Goal: Task Accomplishment & Management: Complete application form

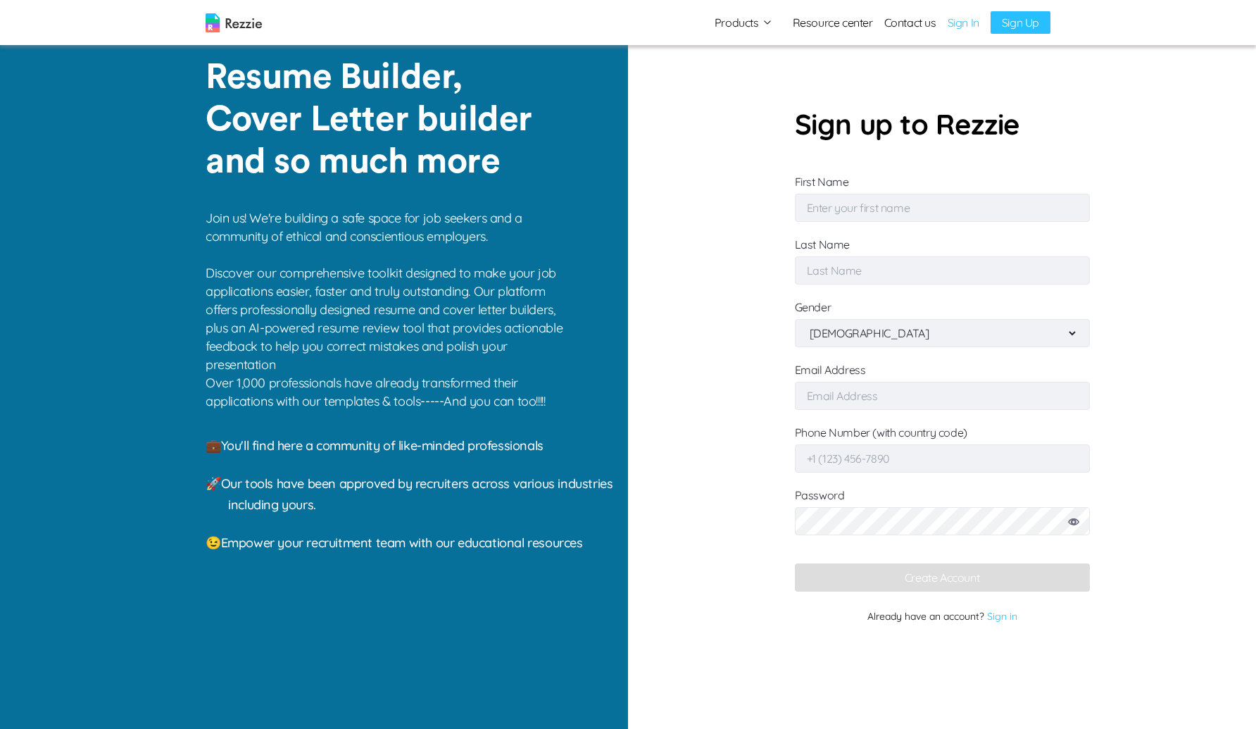
type input "Silas"
type input "Park"
type input "[EMAIL_ADDRESS][DOMAIN_NAME]"
type input "[PHONE_NUMBER]"
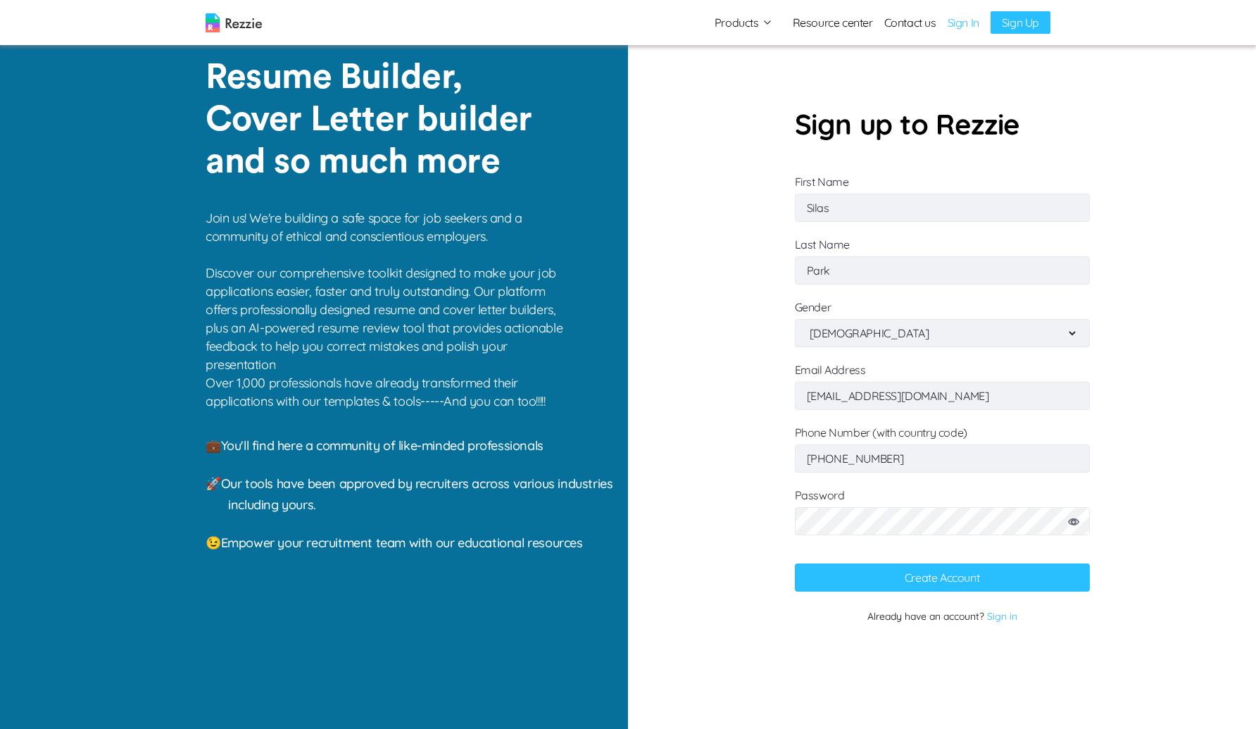
click at [962, 383] on input "[EMAIL_ADDRESS][DOMAIN_NAME]" at bounding box center [942, 396] width 295 height 28
click at [1069, 519] on icon at bounding box center [1073, 521] width 11 height 7
click at [917, 581] on button "Create Account" at bounding box center [942, 577] width 295 height 28
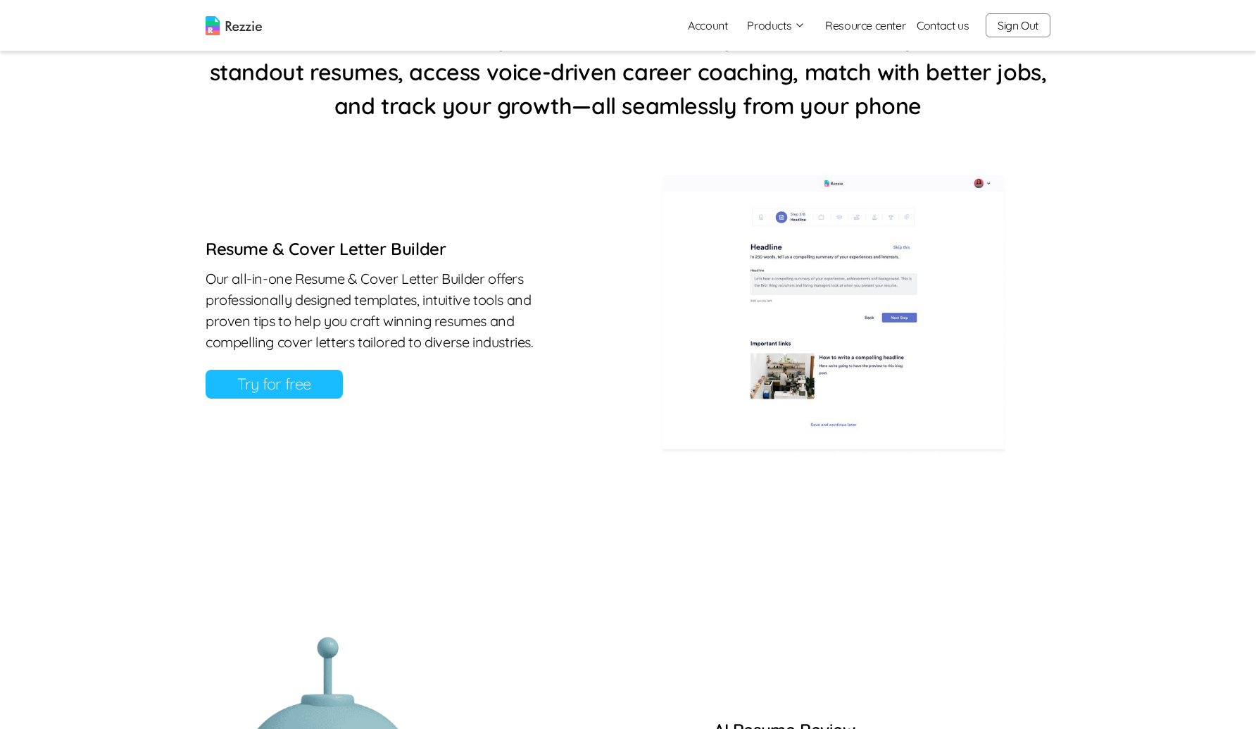
scroll to position [592, 0]
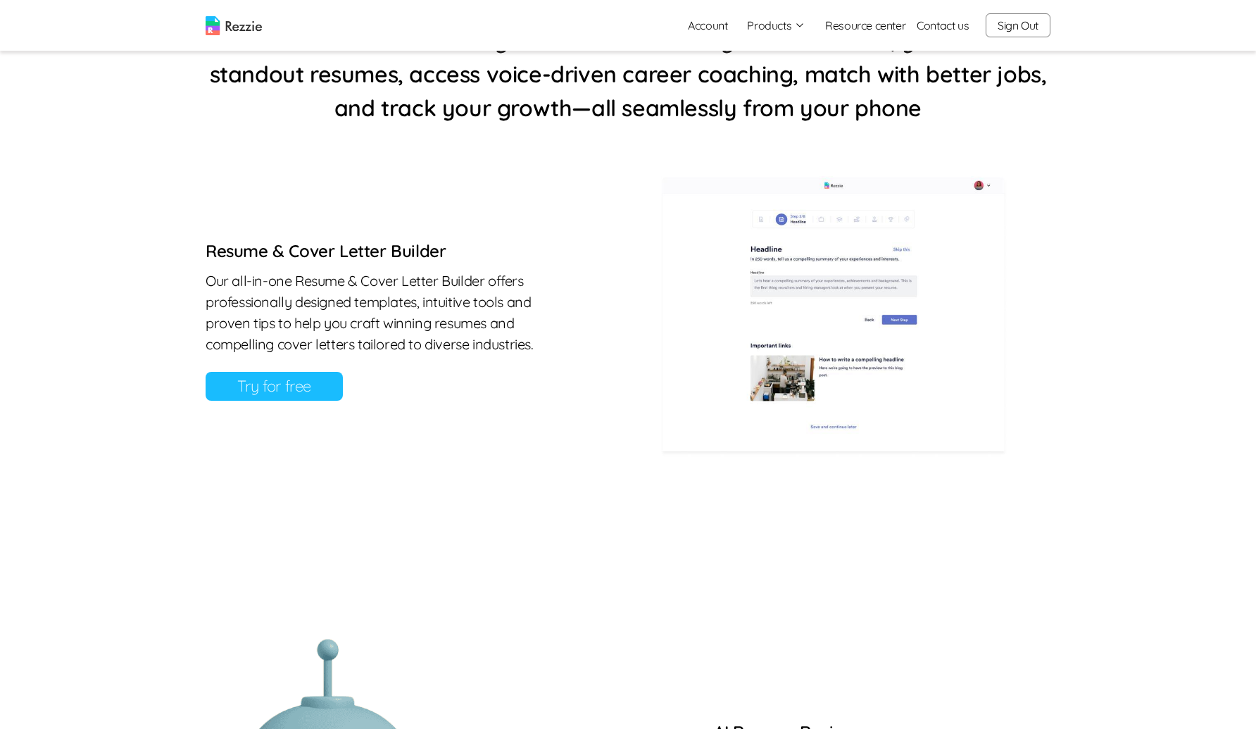
click at [259, 391] on link "Try for free" at bounding box center [274, 386] width 137 height 29
